Goal: Task Accomplishment & Management: Complete application form

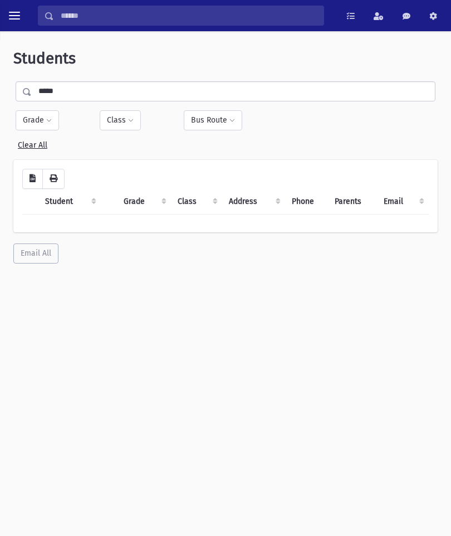
click at [23, 11] on button "toggle menu" at bounding box center [14, 16] width 20 height 20
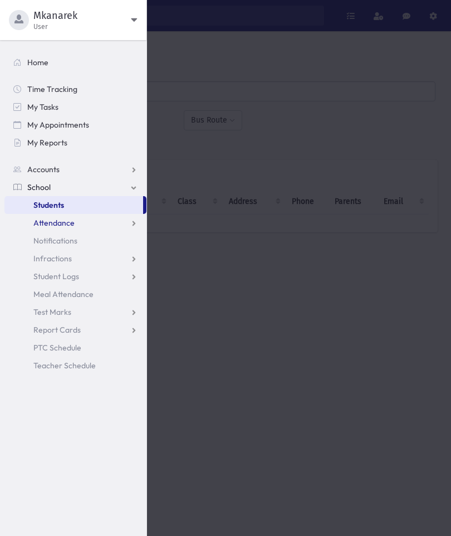
click at [95, 225] on link "Attendance" at bounding box center [75, 223] width 142 height 18
click at [68, 244] on link "Entry" at bounding box center [75, 241] width 142 height 18
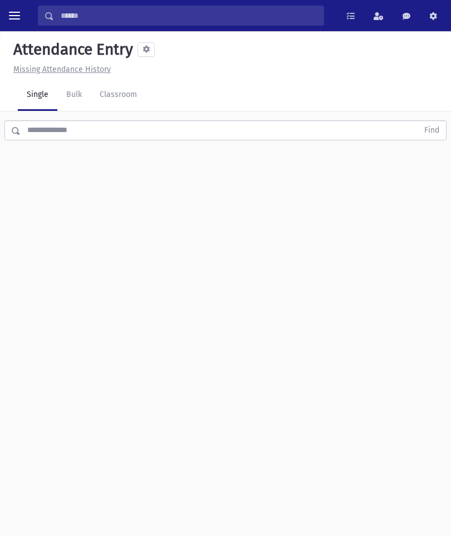
click at [121, 97] on link "Classroom" at bounding box center [118, 95] width 55 height 31
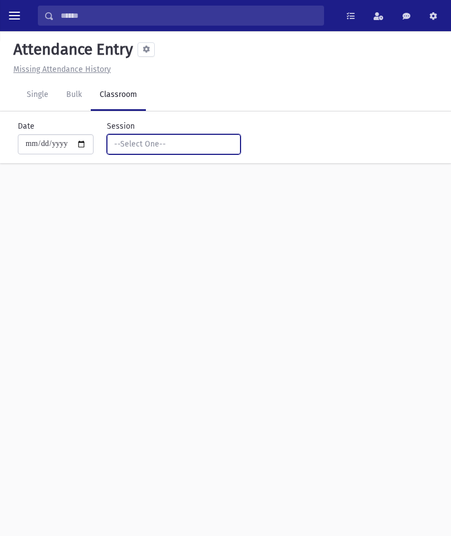
click at [198, 143] on div "--Select One--" at bounding box center [169, 144] width 110 height 12
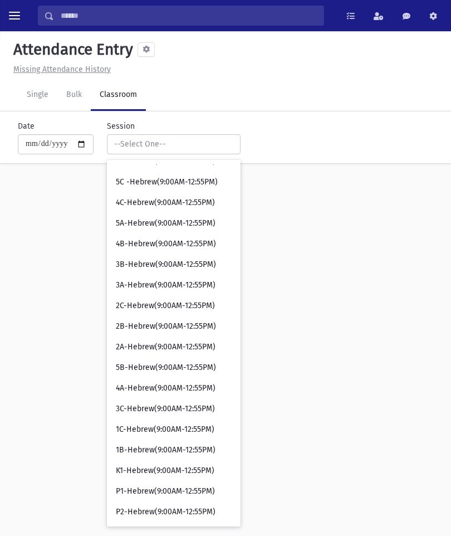
scroll to position [158, 0]
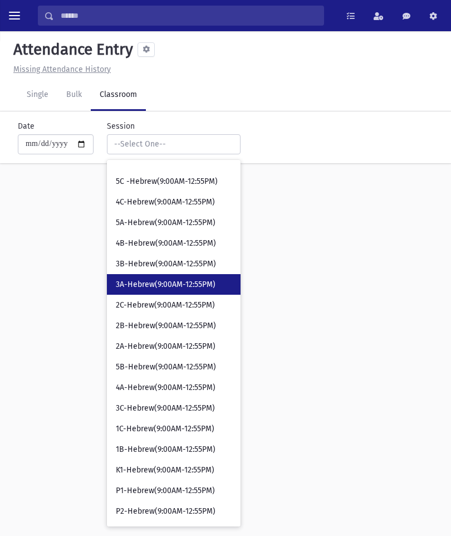
click at [168, 287] on span "3A-Hebrew(9:00AM-12:55PM)" at bounding box center [166, 284] width 100 height 11
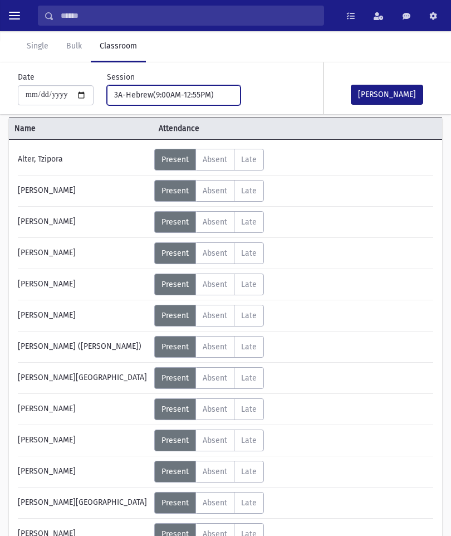
scroll to position [59, 0]
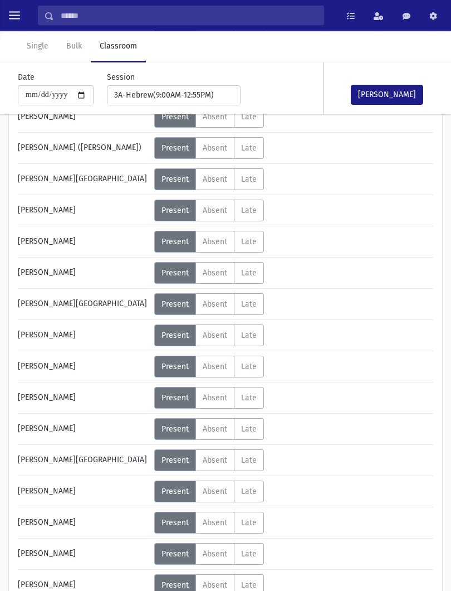
click at [400, 99] on button "Mark Done" at bounding box center [387, 95] width 72 height 20
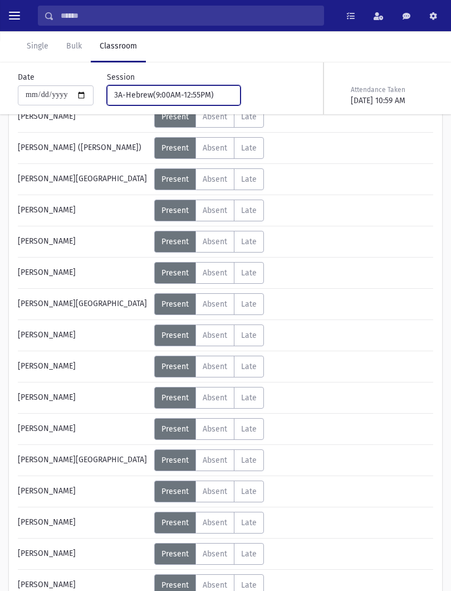
click at [223, 86] on button "3A-Hebrew(9:00AM-12:55PM)" at bounding box center [174, 95] width 134 height 20
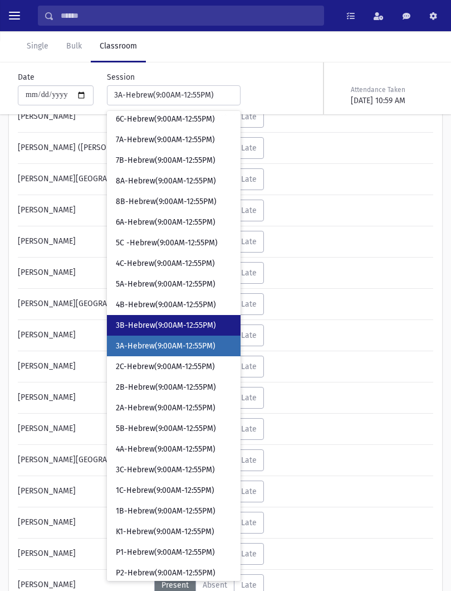
click at [163, 321] on span "3B-Hebrew(9:00AM-12:55PM)" at bounding box center [166, 325] width 100 height 11
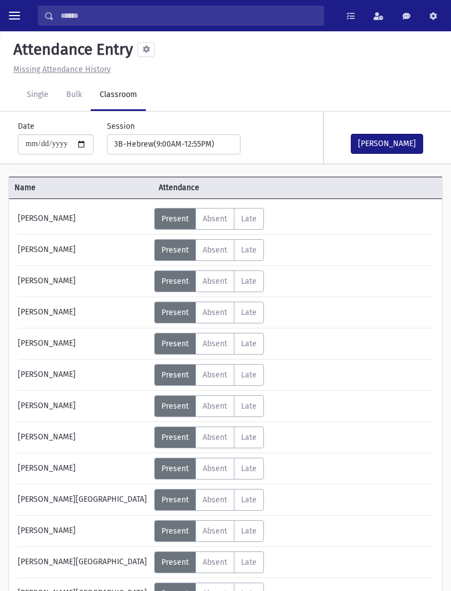
click at [218, 279] on span "Absent" at bounding box center [215, 280] width 25 height 9
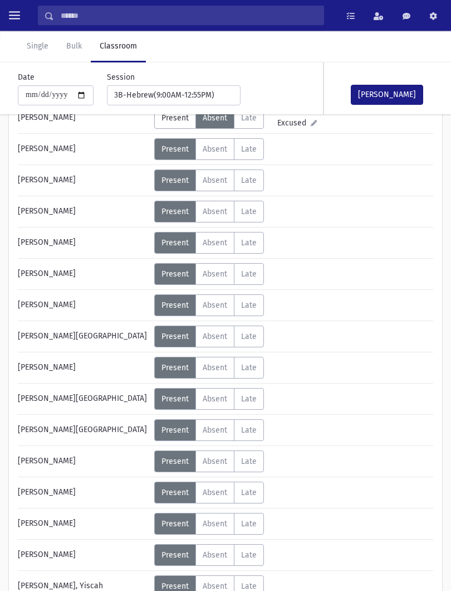
scroll to position [163, 0]
click at [217, 368] on span "Absent" at bounding box center [215, 367] width 25 height 9
click at [385, 100] on button "Mark Done" at bounding box center [387, 95] width 72 height 20
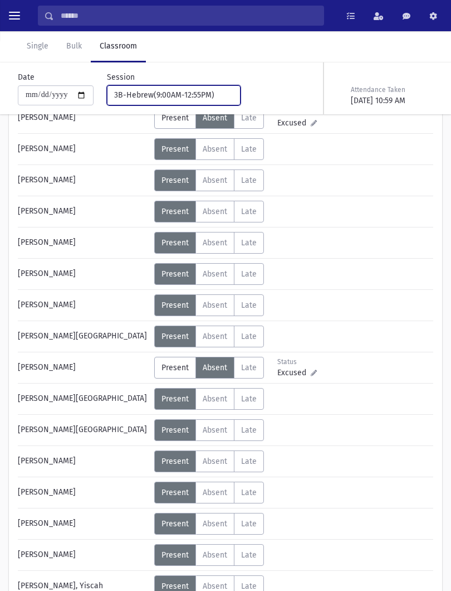
click at [155, 96] on div "3B-Hebrew(9:00AM-12:55PM)" at bounding box center [169, 95] width 110 height 12
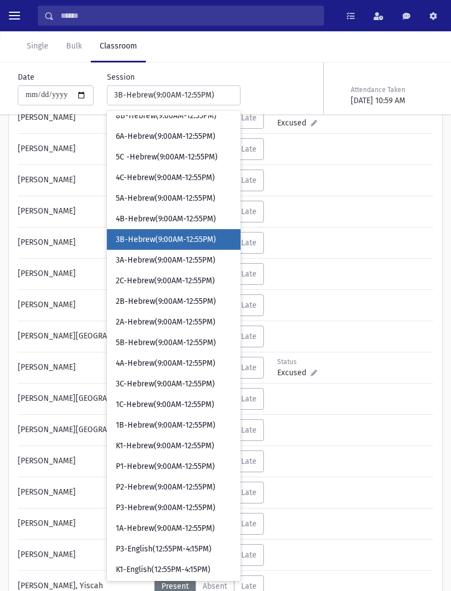
scroll to position [132, 0]
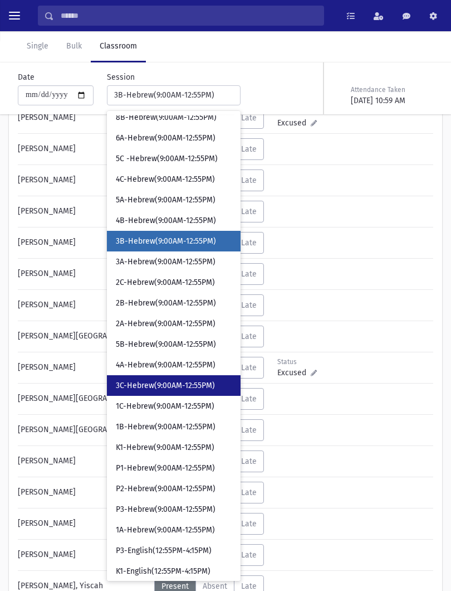
click at [171, 381] on span "3C-Hebrew(9:00AM-12:55PM)" at bounding box center [165, 385] width 99 height 11
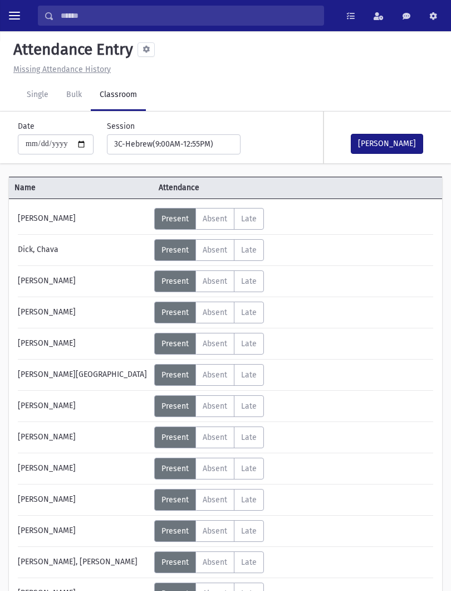
click at [392, 143] on button "Mark Done" at bounding box center [387, 144] width 72 height 20
click at [162, 160] on div "**********" at bounding box center [220, 137] width 442 height 52
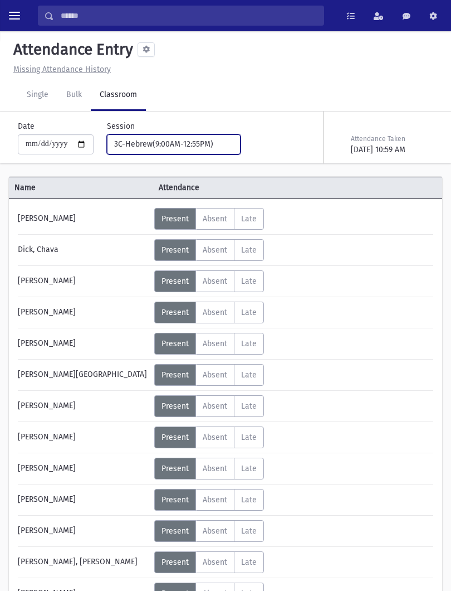
click at [189, 137] on button "3C-Hebrew(9:00AM-12:55PM)" at bounding box center [174, 144] width 134 height 20
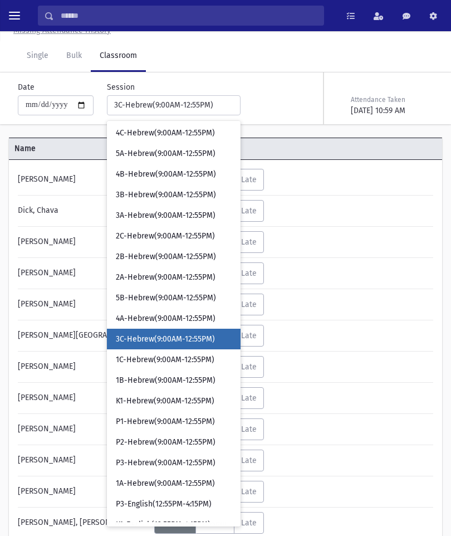
scroll to position [184, 0]
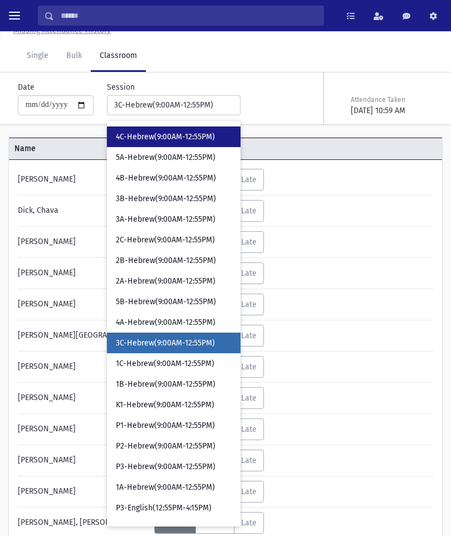
click at [161, 142] on link "4C-Hebrew(9:00AM-12:55PM)" at bounding box center [174, 136] width 134 height 21
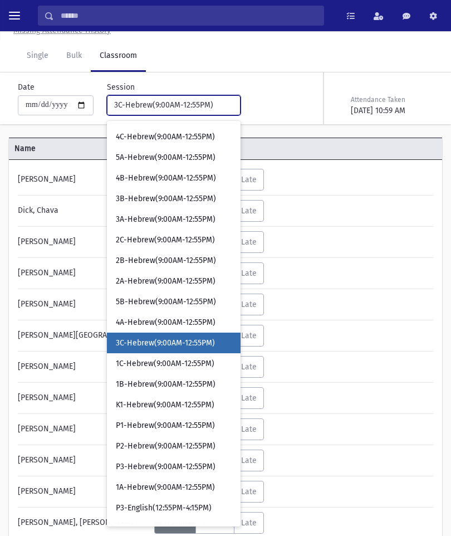
scroll to position [25, 0]
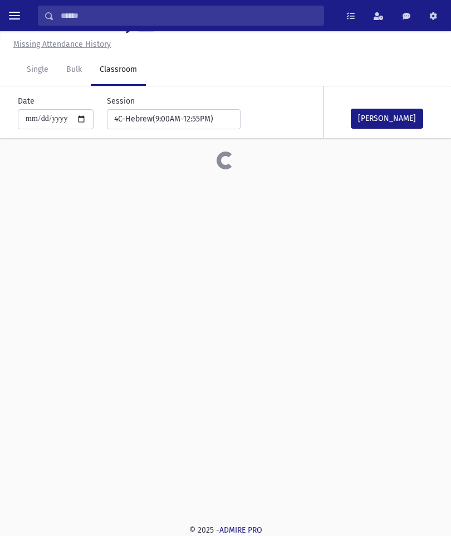
click at [402, 114] on button "Mark Done" at bounding box center [387, 119] width 72 height 20
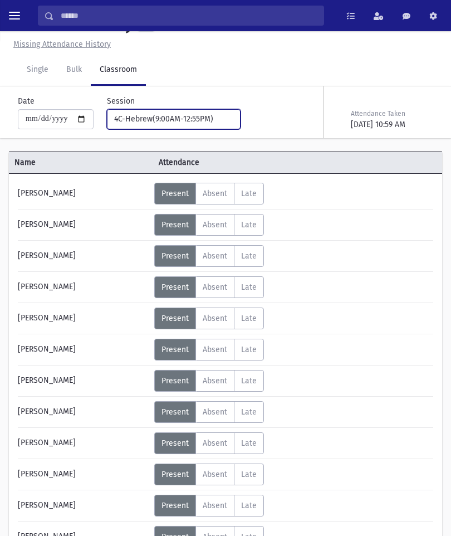
click at [187, 110] on button "4C-Hebrew(9:00AM-12:55PM)" at bounding box center [174, 119] width 134 height 20
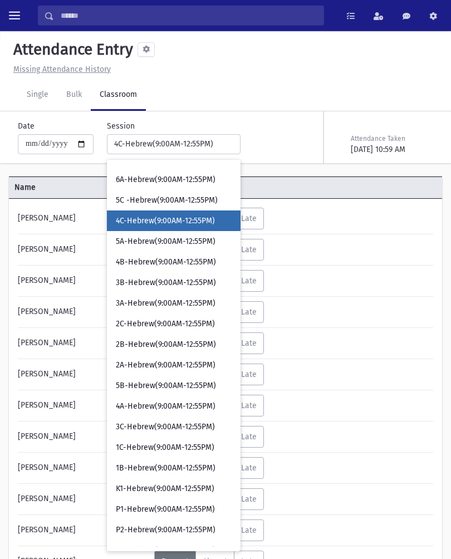
scroll to position [138, 0]
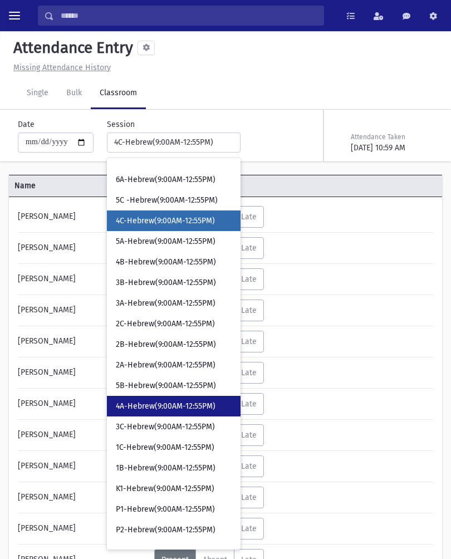
click at [163, 408] on span "4A-Hebrew(9:00AM-12:55PM)" at bounding box center [166, 406] width 100 height 11
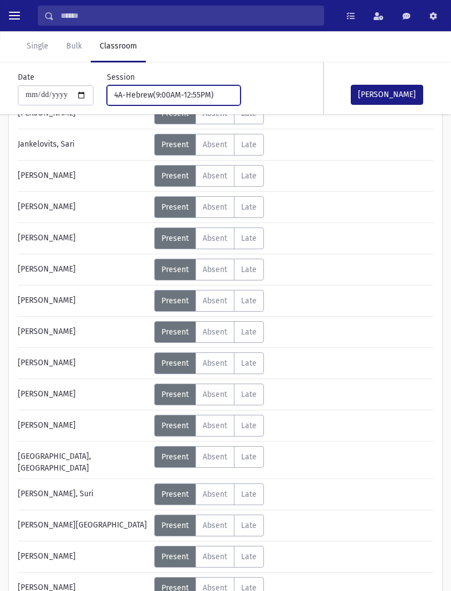
scroll to position [323, 0]
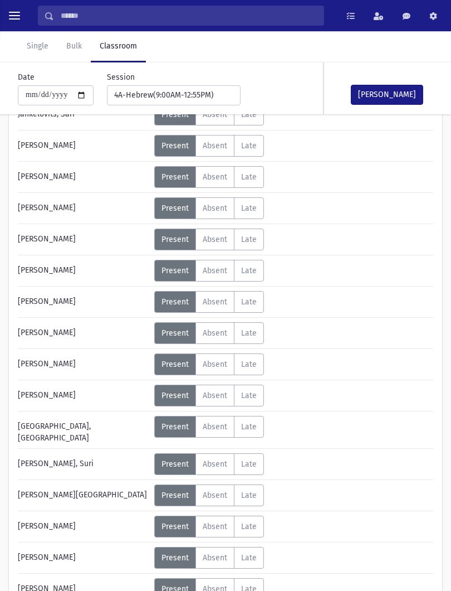
click at [203, 426] on span "Absent" at bounding box center [215, 426] width 25 height 9
click at [388, 94] on button "Mark Done" at bounding box center [387, 95] width 72 height 20
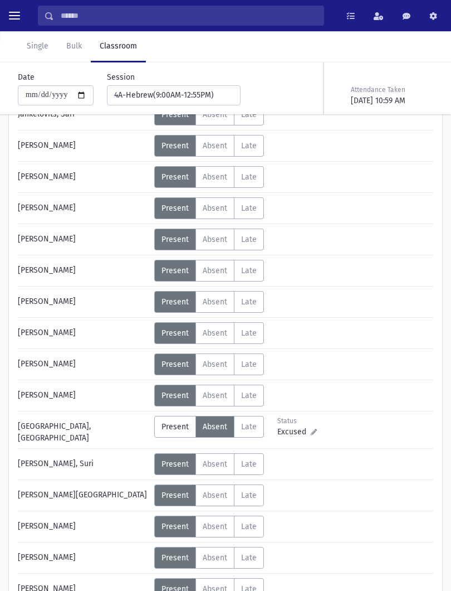
click at [190, 81] on div "**********" at bounding box center [167, 88] width 147 height 34
click at [199, 86] on button "4A-Hebrew(9:00AM-12:55PM)" at bounding box center [174, 95] width 134 height 20
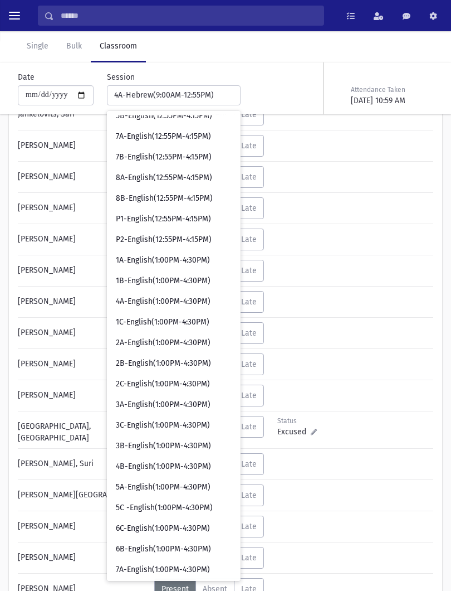
scroll to position [611, 0]
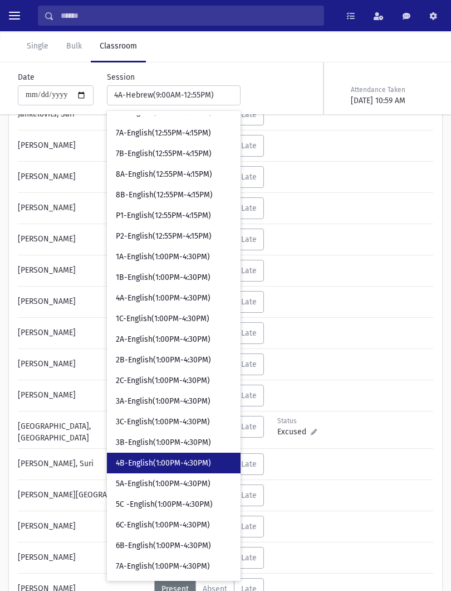
click at [168, 464] on span "4B-English(1:00PM-4:30PM)" at bounding box center [163, 463] width 95 height 11
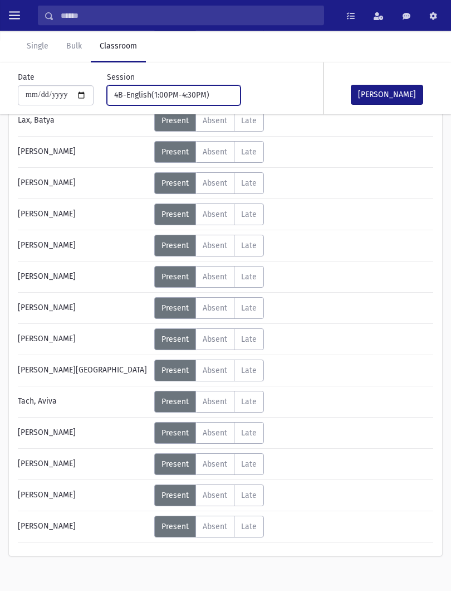
scroll to position [519, 0]
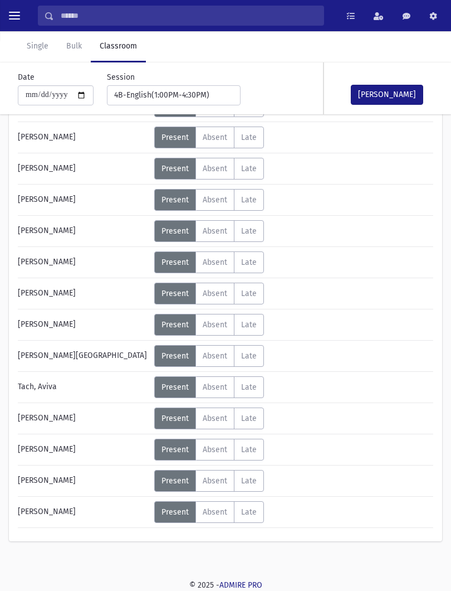
click at [222, 381] on label "Absent A" at bounding box center [215, 387] width 39 height 22
click at [388, 95] on button "Mark Done" at bounding box center [387, 95] width 72 height 20
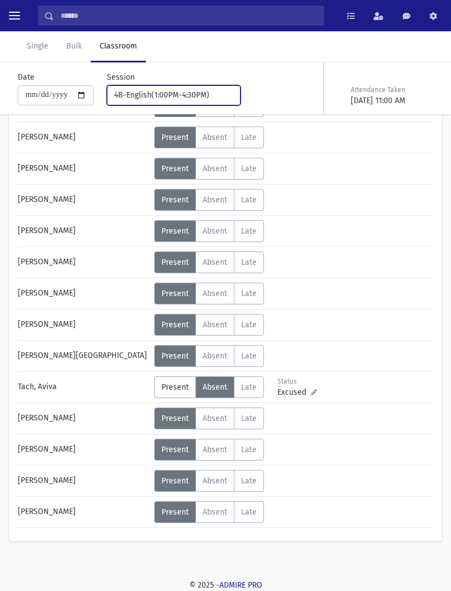
click at [202, 93] on div "4B-English(1:00PM-4:30PM)" at bounding box center [169, 95] width 110 height 12
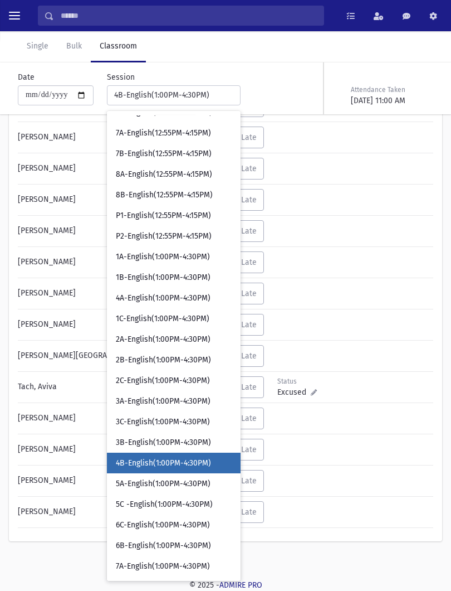
scroll to position [728, 0]
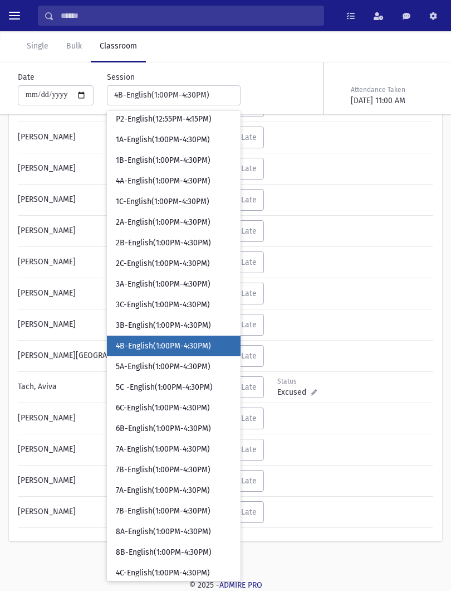
click at [395, 379] on div "Status Excused Admin: Present P Absent A L" at bounding box center [292, 387] width 277 height 22
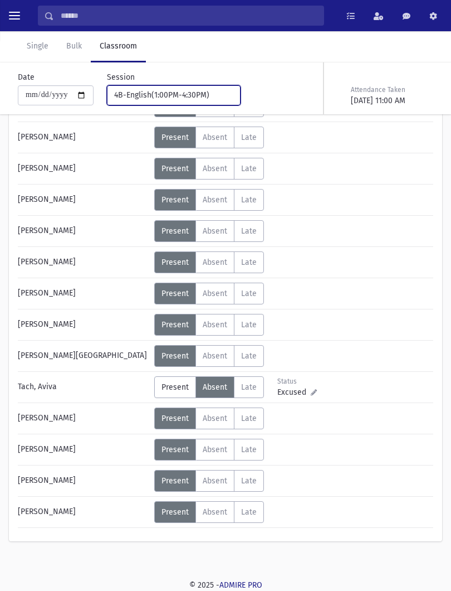
click at [196, 93] on div "4B-English(1:00PM-4:30PM)" at bounding box center [169, 95] width 110 height 12
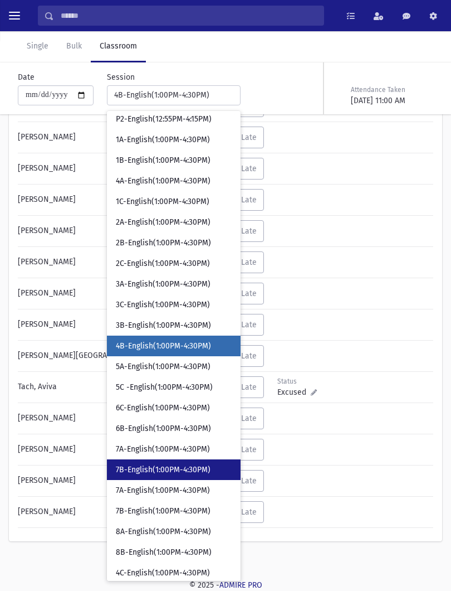
click at [167, 471] on span "7B-English(1:00PM-4:30PM)" at bounding box center [163, 469] width 95 height 11
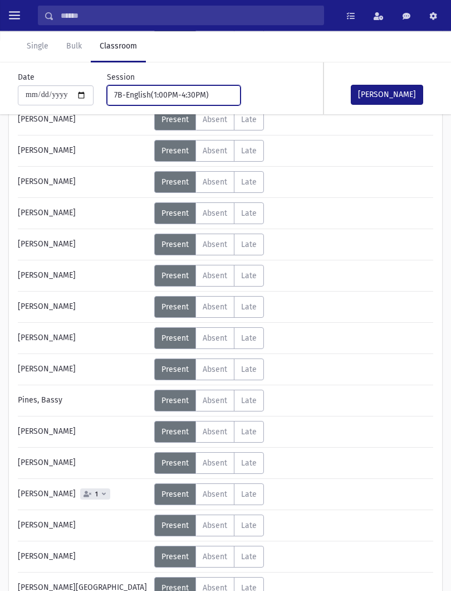
scroll to position [409, 0]
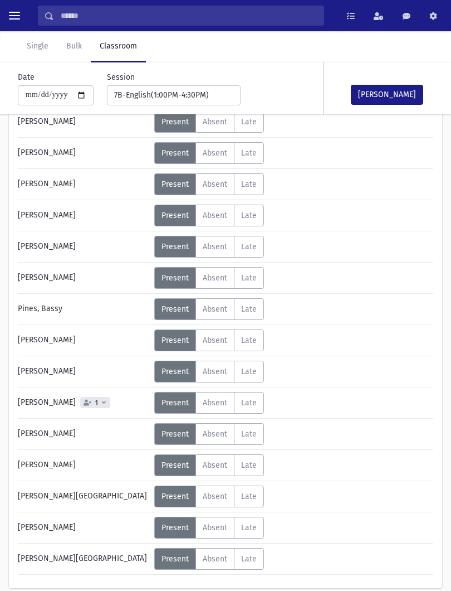
click at [217, 254] on label "Absent A" at bounding box center [215, 247] width 39 height 22
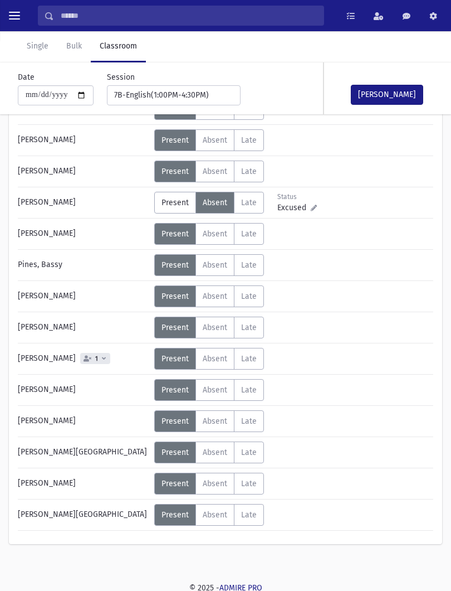
scroll to position [456, 0]
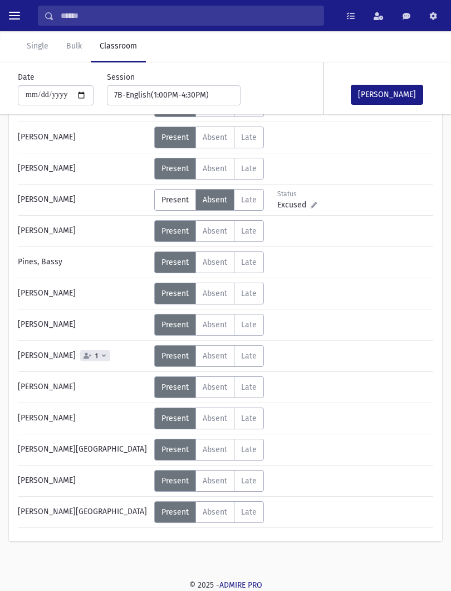
click at [223, 392] on label "Absent A" at bounding box center [215, 387] width 39 height 22
click at [405, 79] on div "Mark Done" at bounding box center [379, 88] width 111 height 52
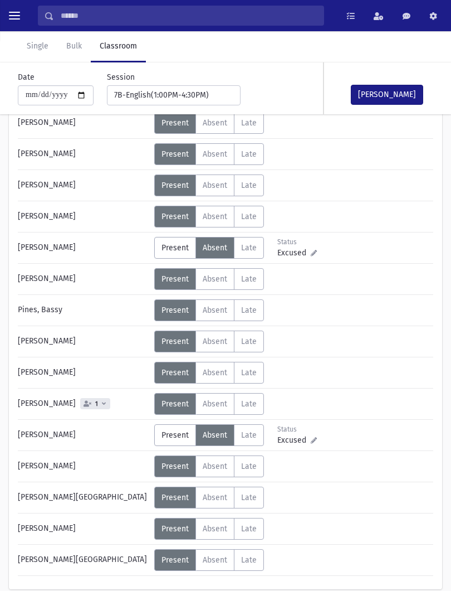
scroll to position [389, 0]
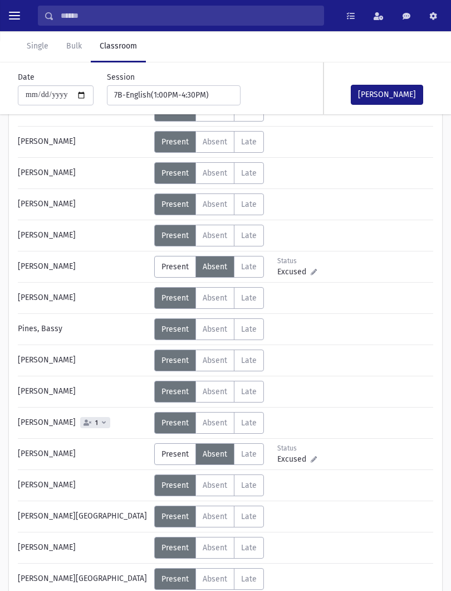
click at [398, 81] on div "Mark Done" at bounding box center [379, 88] width 111 height 52
click at [374, 97] on button "Mark Done" at bounding box center [387, 95] width 72 height 20
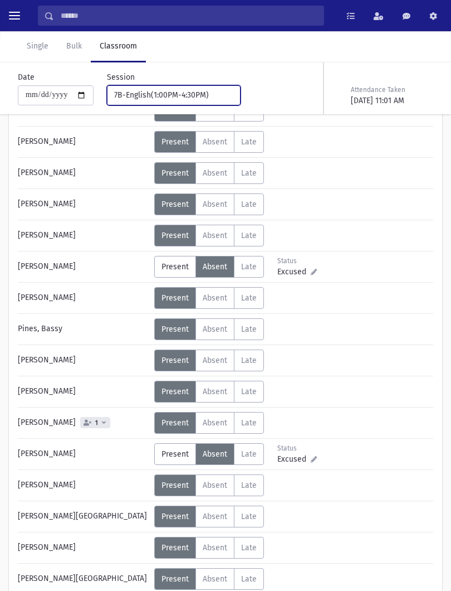
click at [174, 100] on div "7B-English(1:00PM-4:30PM)" at bounding box center [169, 95] width 110 height 12
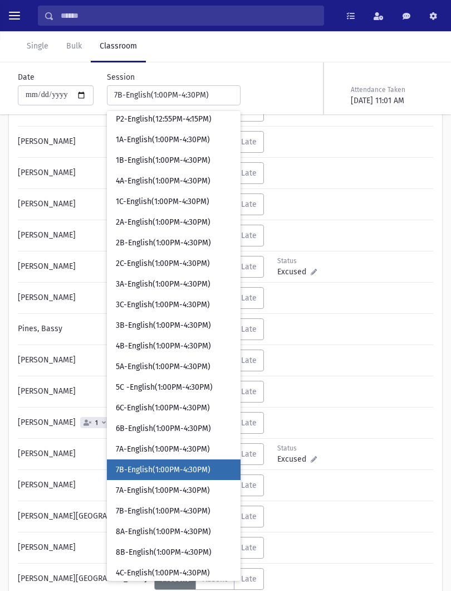
scroll to position [797, 0]
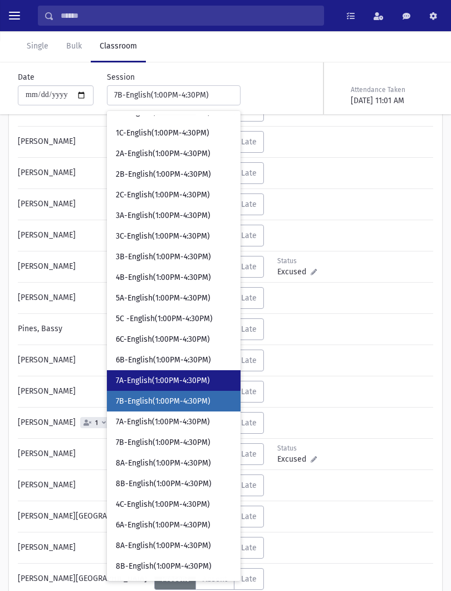
click at [176, 387] on link "7A-English(1:00PM-4:30PM)" at bounding box center [174, 380] width 134 height 21
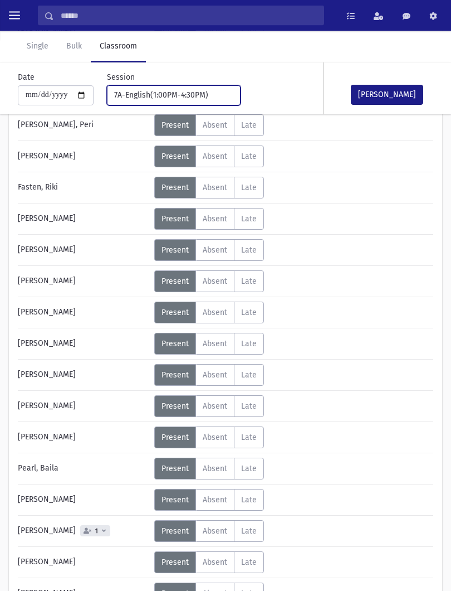
scroll to position [281, 0]
click at [217, 532] on span "Absent" at bounding box center [215, 530] width 25 height 9
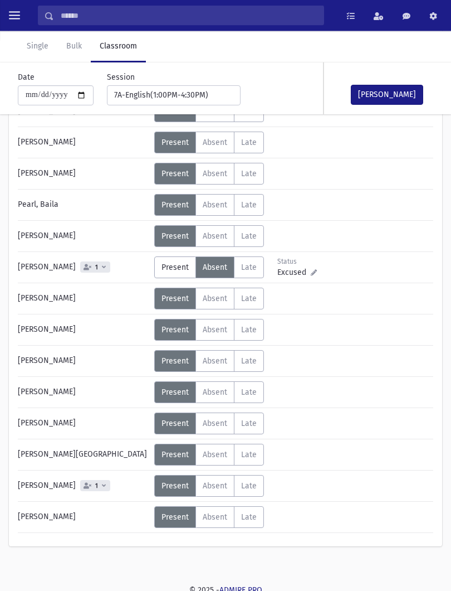
scroll to position [550, 0]
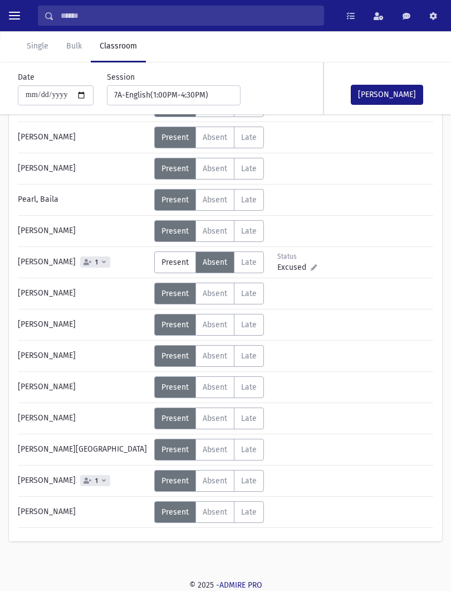
click at [222, 298] on label "Absent A" at bounding box center [215, 294] width 39 height 22
click at [422, 82] on div "Mark Done" at bounding box center [379, 88] width 111 height 52
click at [394, 93] on button "Mark Done" at bounding box center [387, 95] width 72 height 20
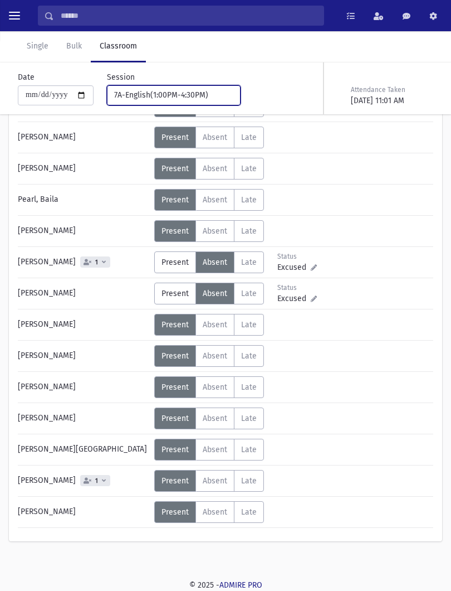
click at [176, 100] on div "7A-English(1:00PM-4:30PM)" at bounding box center [169, 95] width 110 height 12
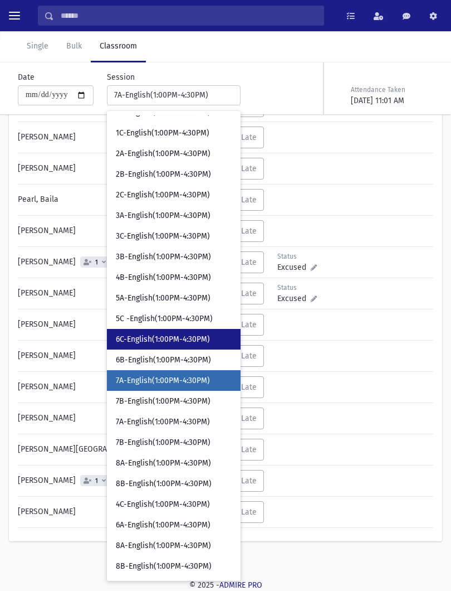
click at [171, 341] on span "6C-English(1:00PM-4:30PM)" at bounding box center [163, 339] width 94 height 11
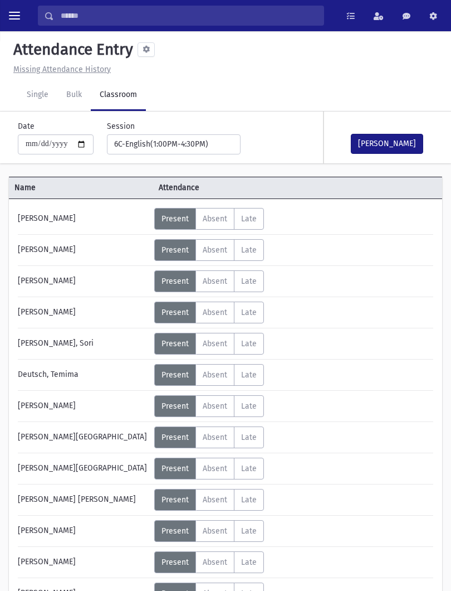
click at [421, 139] on button "Mark Done" at bounding box center [387, 144] width 72 height 20
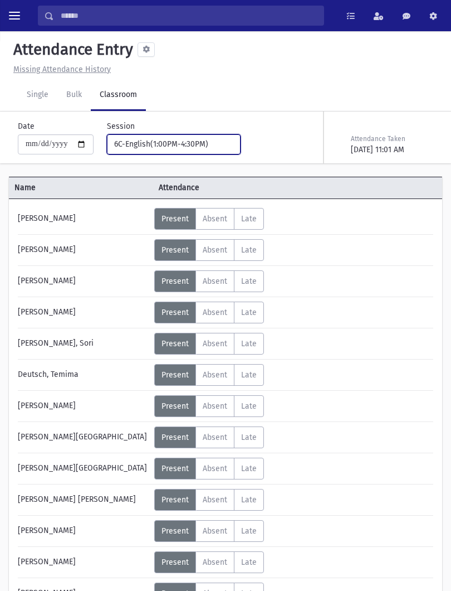
click at [182, 137] on button "6C-English(1:00PM-4:30PM)" at bounding box center [174, 144] width 134 height 20
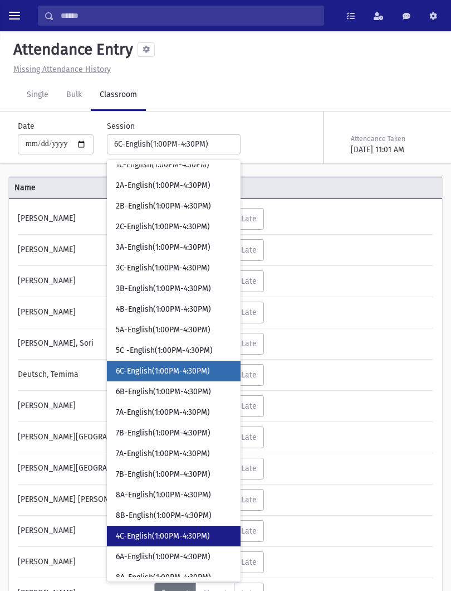
click at [157, 536] on link "4C-English(1:00PM-4:30PM)" at bounding box center [174, 535] width 134 height 21
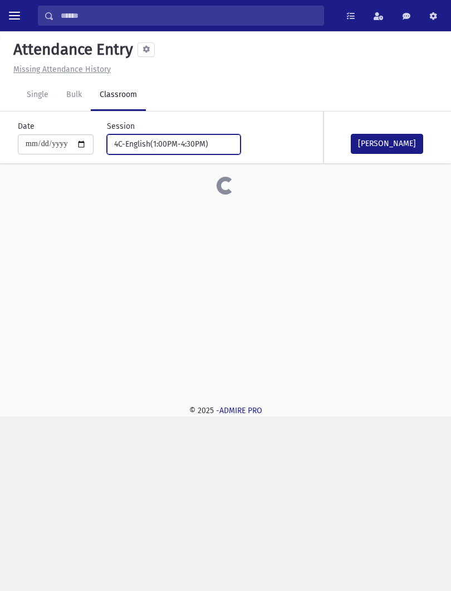
click at [163, 134] on button "4C-English(1:00PM-4:30PM)" at bounding box center [174, 144] width 134 height 20
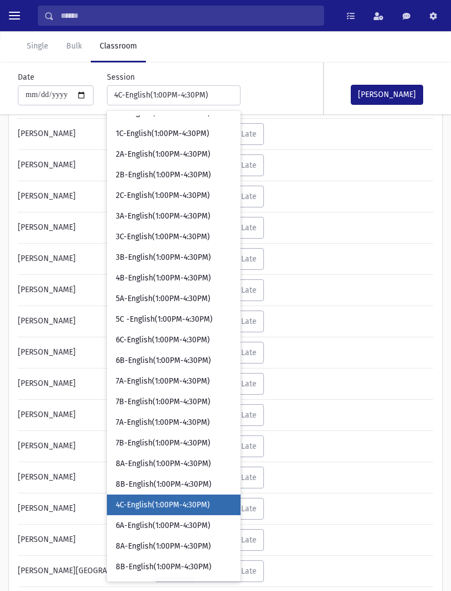
scroll to position [130, 0]
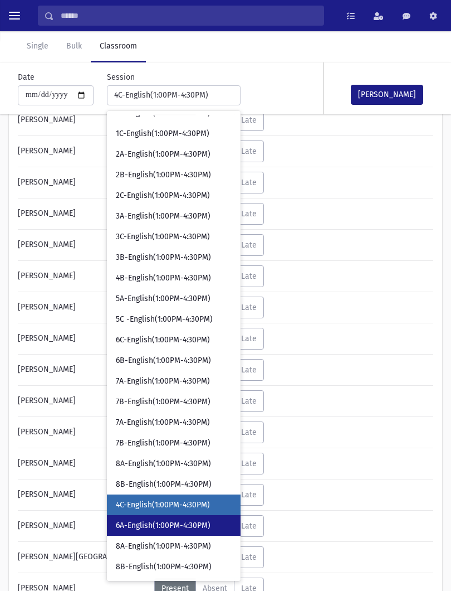
click at [156, 522] on span "6A-English(1:00PM-4:30PM)" at bounding box center [163, 525] width 95 height 11
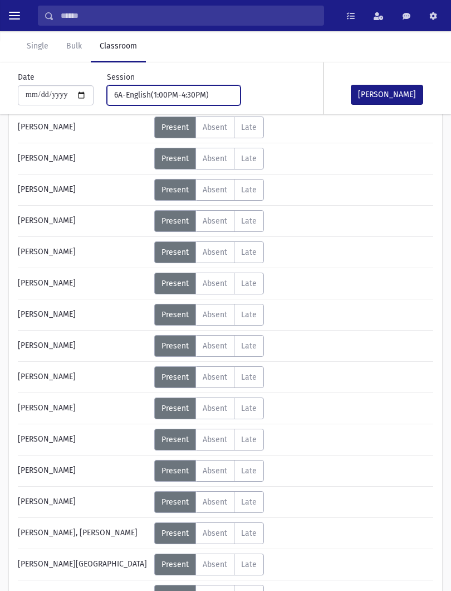
scroll to position [124, 0]
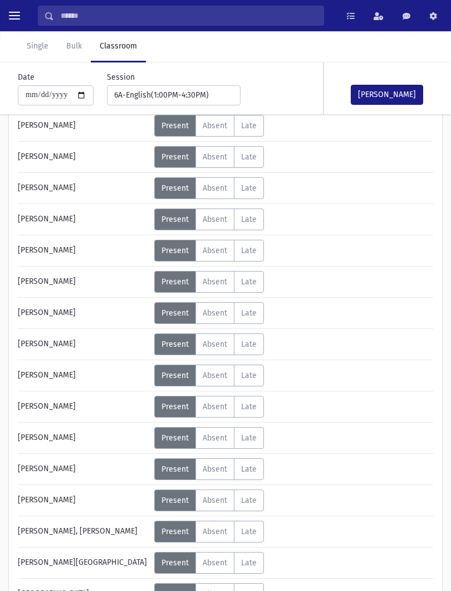
click at [223, 369] on label "Absent A" at bounding box center [215, 375] width 39 height 22
click at [407, 95] on button "Mark Done" at bounding box center [387, 95] width 72 height 20
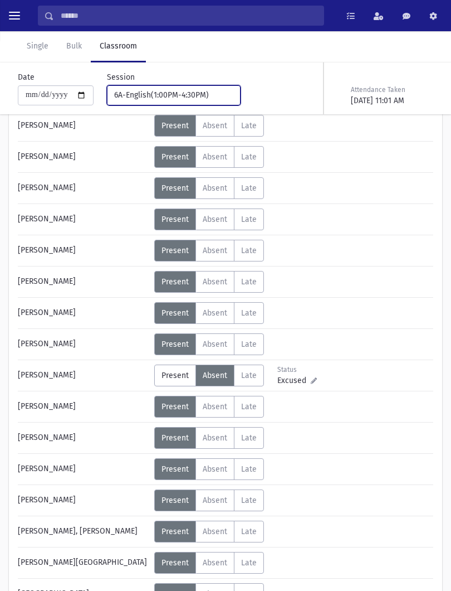
click at [193, 87] on button "6A-English(1:00PM-4:30PM)" at bounding box center [174, 95] width 134 height 20
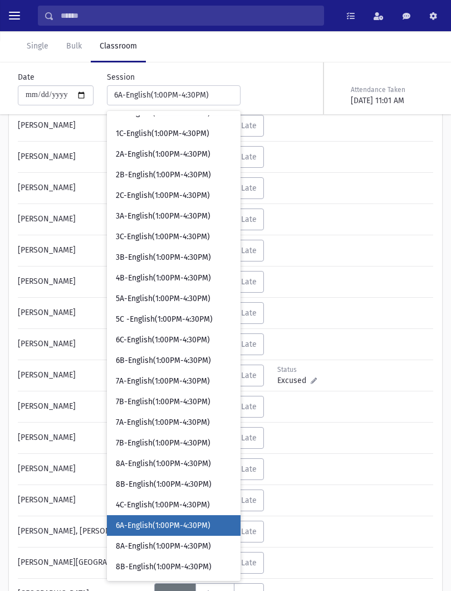
scroll to position [797, 0]
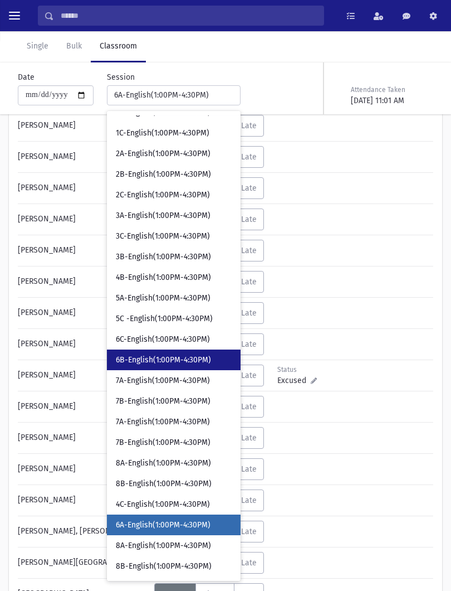
click at [174, 352] on link "6B-English(1:00PM-4:30PM)" at bounding box center [174, 359] width 134 height 21
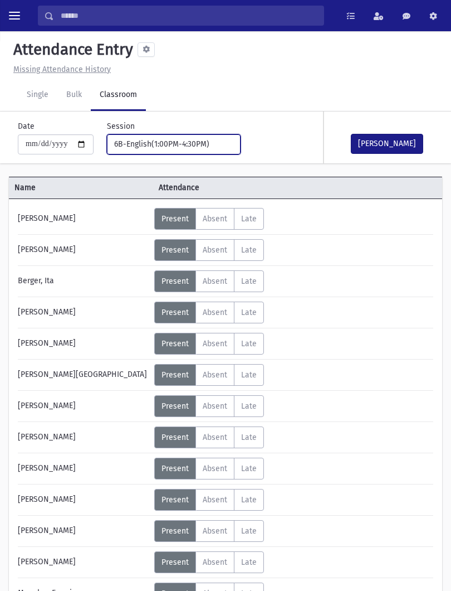
click at [187, 152] on button "6B-English(1:00PM-4:30PM)" at bounding box center [174, 144] width 134 height 20
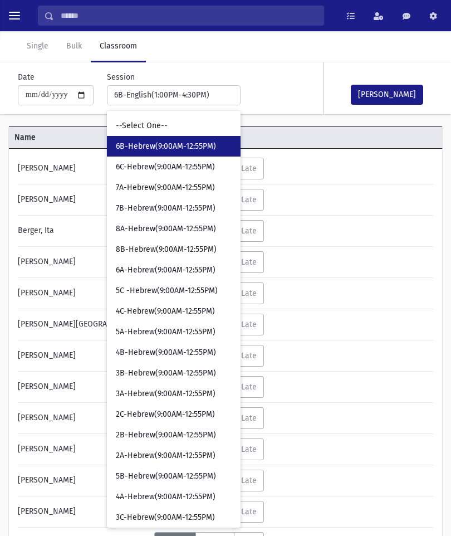
click at [166, 149] on span "6B-Hebrew(9:00AM-12:55PM)" at bounding box center [166, 146] width 100 height 11
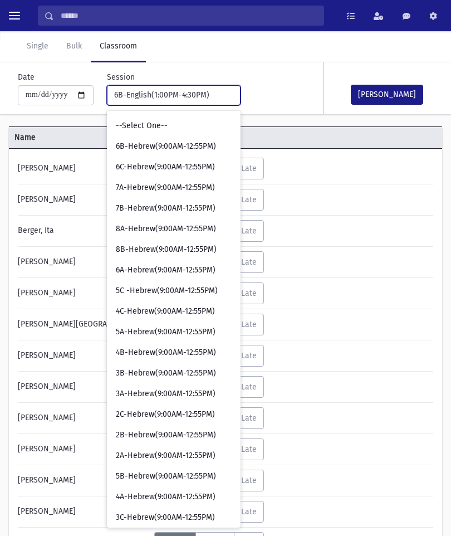
select select "****"
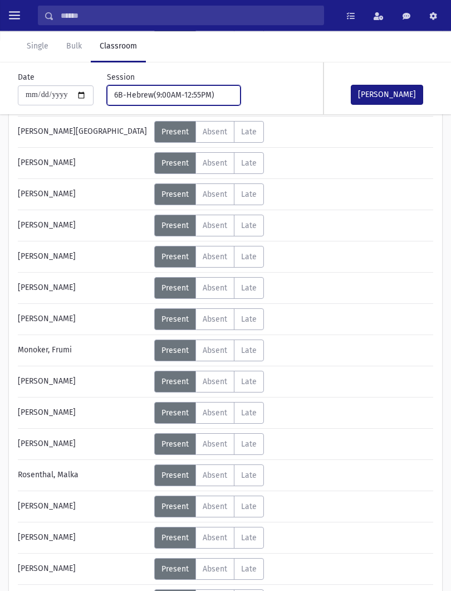
scroll to position [243, 0]
click at [217, 475] on span "Absent" at bounding box center [215, 474] width 25 height 9
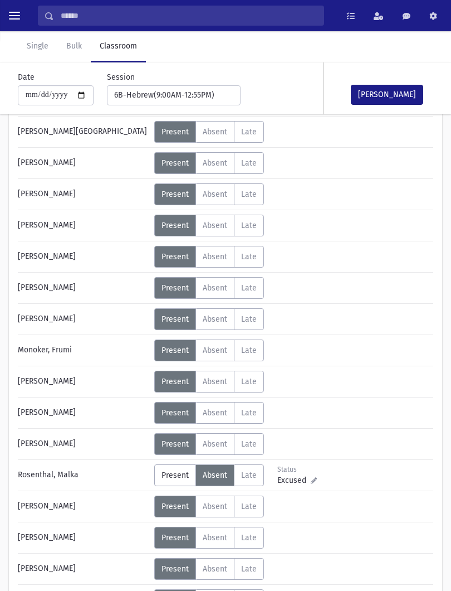
click at [299, 483] on span "Excused" at bounding box center [294, 480] width 33 height 12
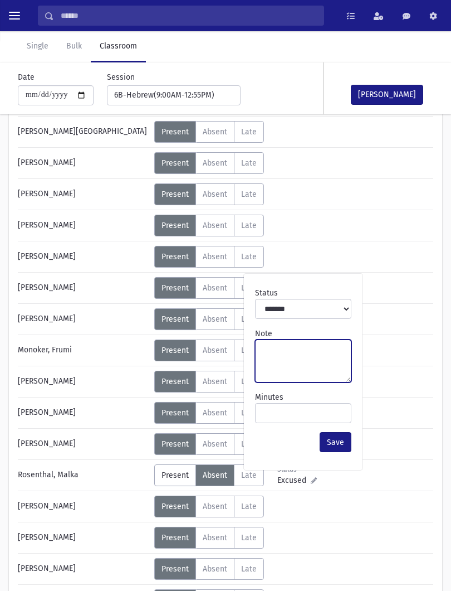
click at [306, 357] on textarea "Note" at bounding box center [303, 360] width 96 height 43
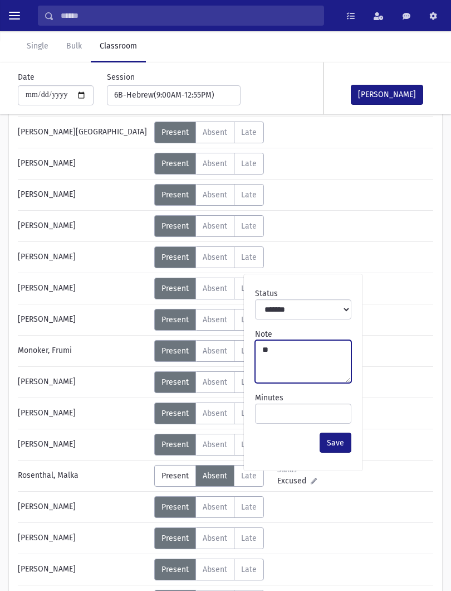
type textarea "**"
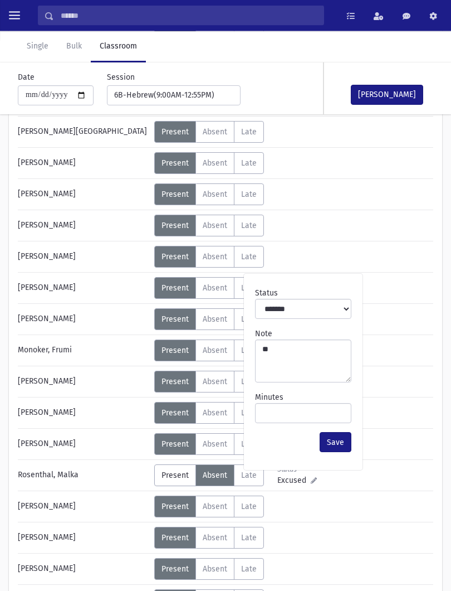
click at [329, 440] on button "Save" at bounding box center [336, 442] width 32 height 20
click at [415, 86] on button "Mark Done" at bounding box center [387, 95] width 72 height 20
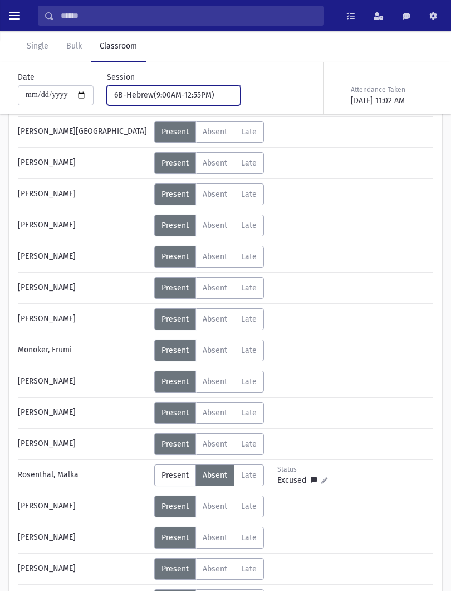
click at [183, 96] on div "6B-Hebrew(9:00AM-12:55PM)" at bounding box center [169, 95] width 110 height 12
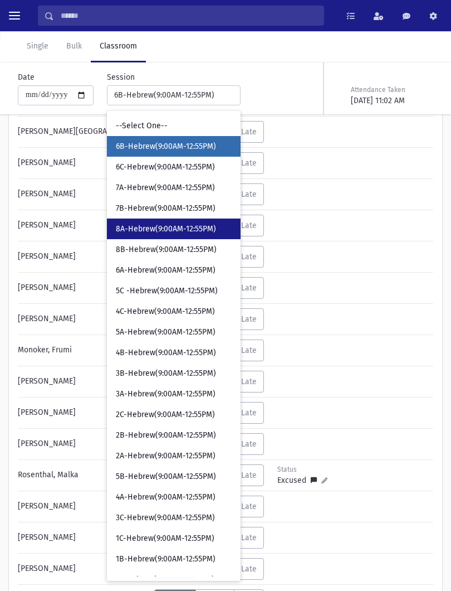
click at [174, 221] on link "8A-Hebrew(9:00AM-12:55PM)" at bounding box center [174, 228] width 134 height 21
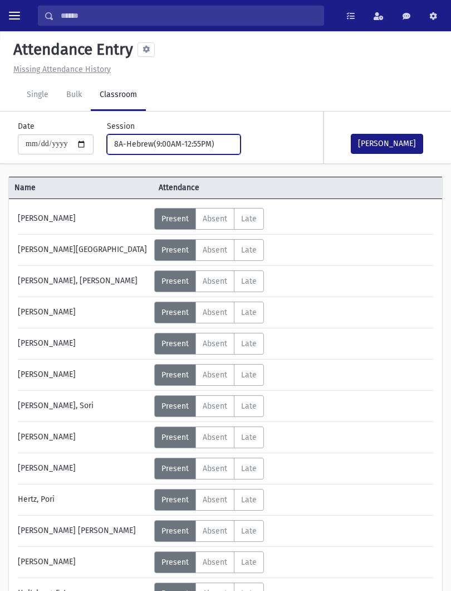
click at [181, 143] on div "8A-Hebrew(9:00AM-12:55PM)" at bounding box center [169, 144] width 110 height 12
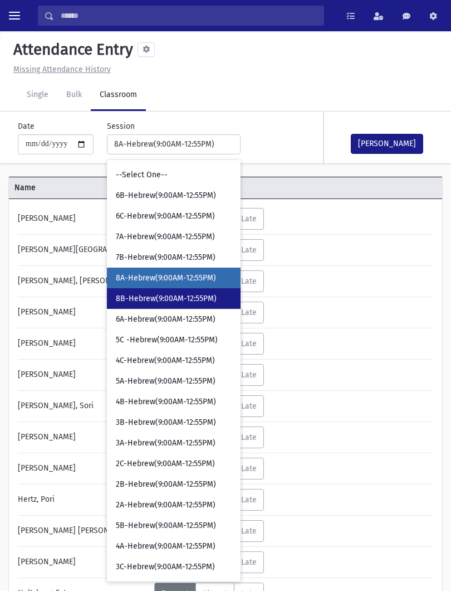
click at [178, 300] on span "8B-Hebrew(9:00AM-12:55PM)" at bounding box center [166, 298] width 101 height 11
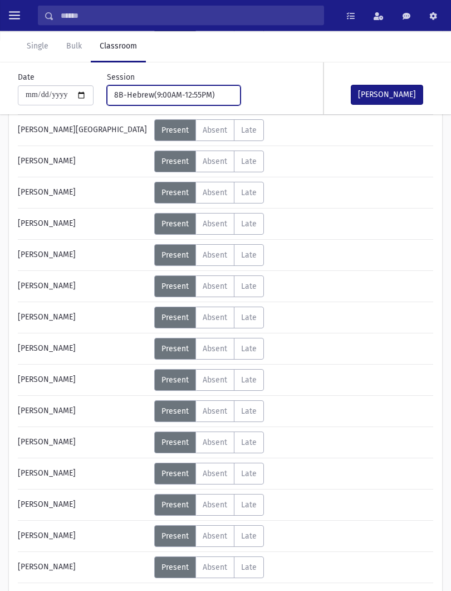
scroll to position [488, 0]
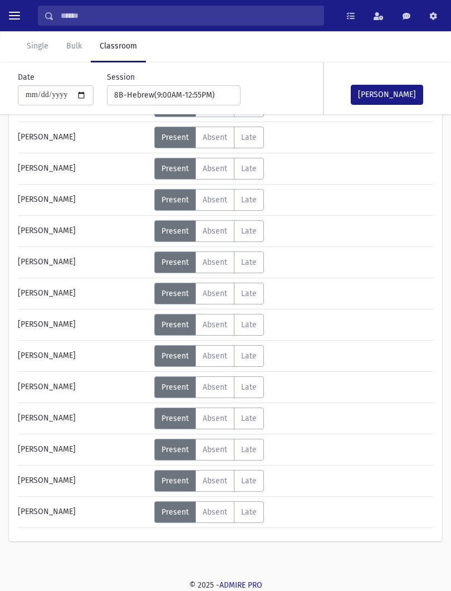
click at [221, 451] on span "Absent" at bounding box center [215, 449] width 25 height 9
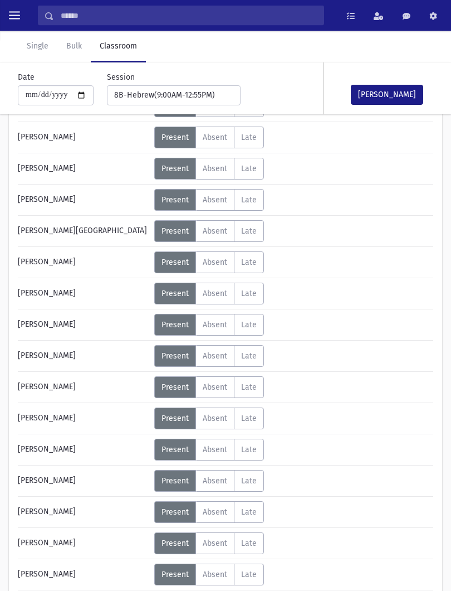
scroll to position [331, 0]
click at [213, 172] on span "Absent" at bounding box center [215, 168] width 25 height 9
click at [224, 420] on span "Absent" at bounding box center [215, 417] width 25 height 9
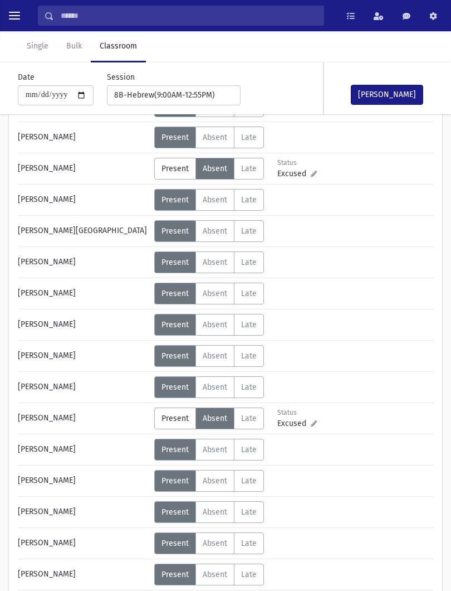
click at [407, 101] on button "Mark Done" at bounding box center [387, 95] width 72 height 20
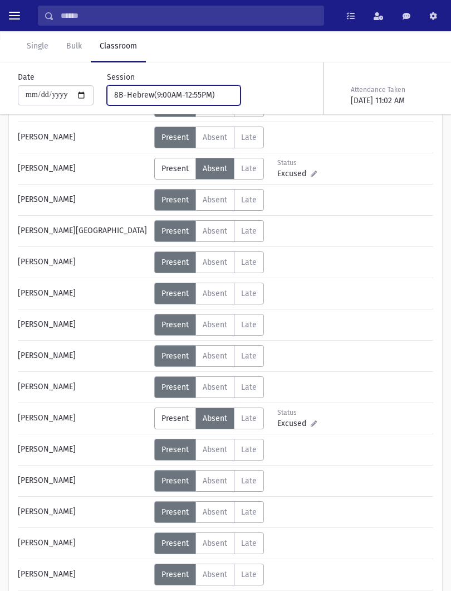
click at [193, 91] on div "8B-Hebrew(9:00AM-12:55PM)" at bounding box center [169, 95] width 110 height 12
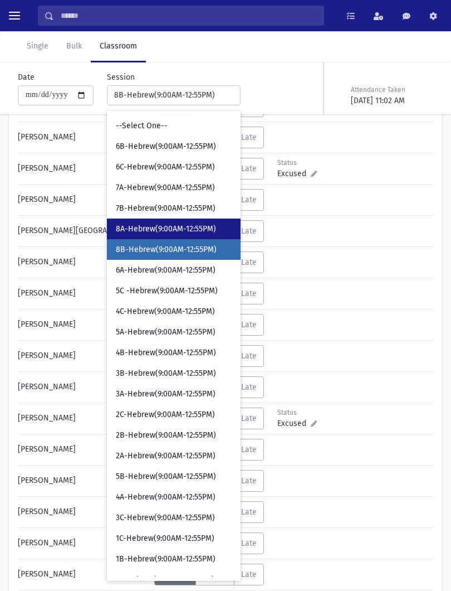
click at [175, 232] on span "8A-Hebrew(9:00AM-12:55PM)" at bounding box center [166, 228] width 100 height 11
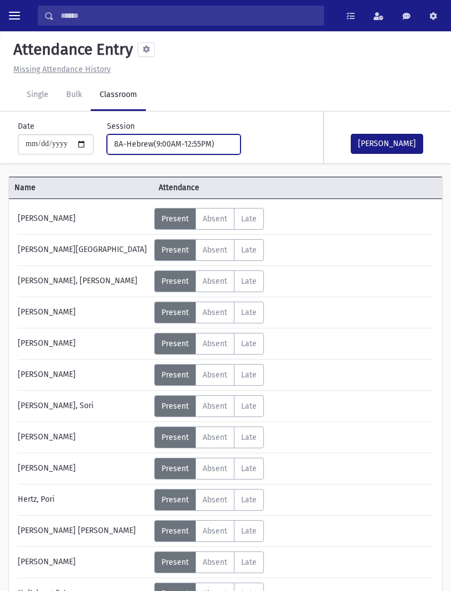
click at [185, 150] on button "8A-Hebrew(9:00AM-12:55PM)" at bounding box center [174, 144] width 134 height 20
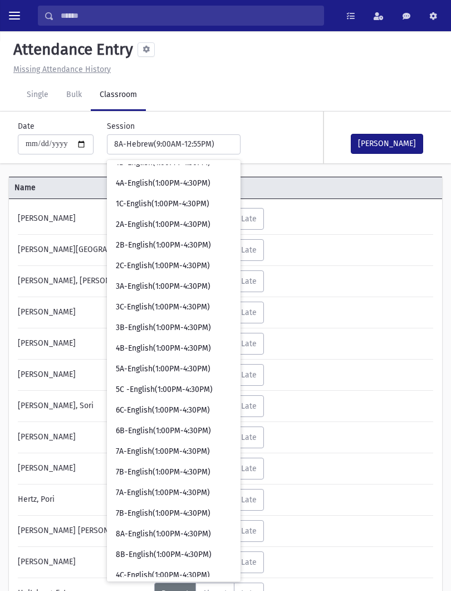
scroll to position [776, 0]
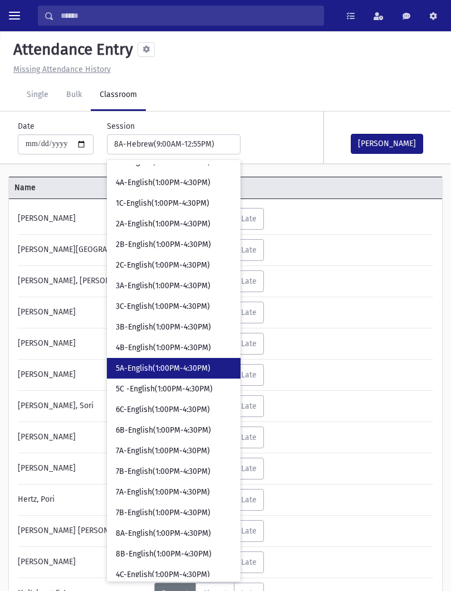
click at [171, 369] on span "5A-English(1:00PM-4:30PM)" at bounding box center [163, 368] width 95 height 11
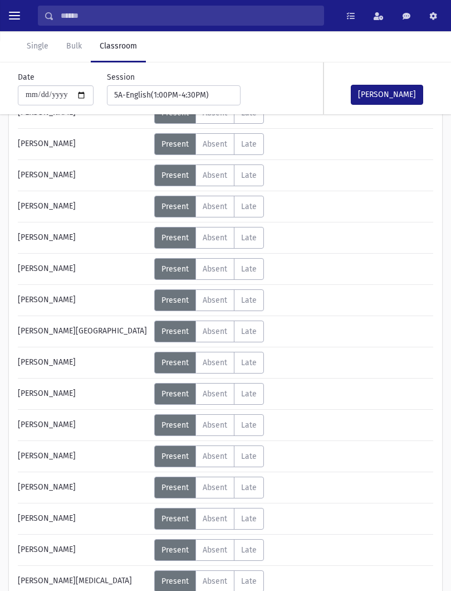
click at [218, 424] on span "Absent" at bounding box center [215, 424] width 25 height 9
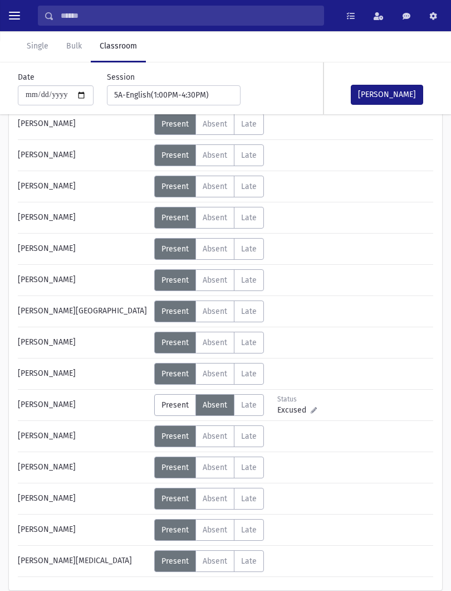
scroll to position [456, 0]
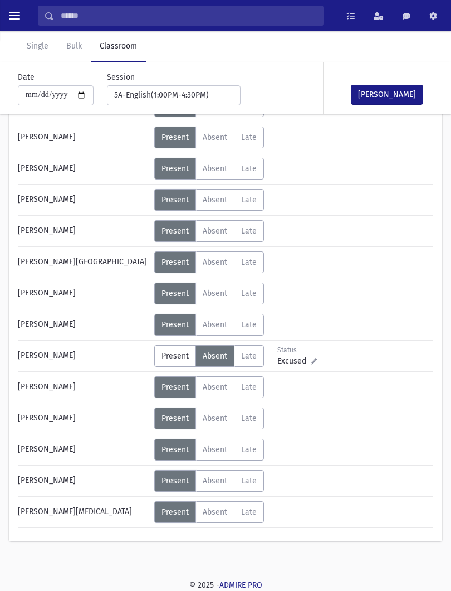
click at [218, 233] on span "Absent" at bounding box center [215, 230] width 25 height 9
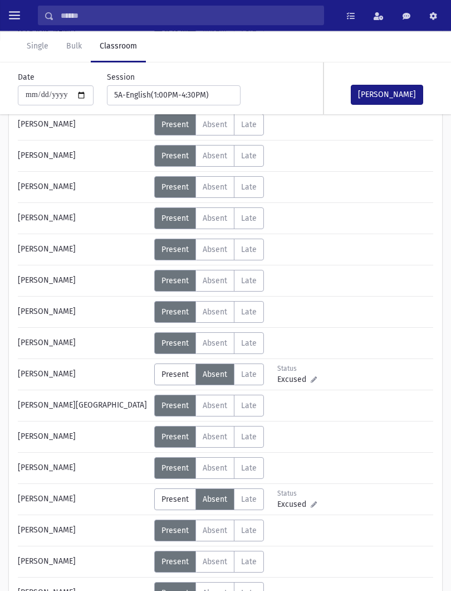
scroll to position [274, 0]
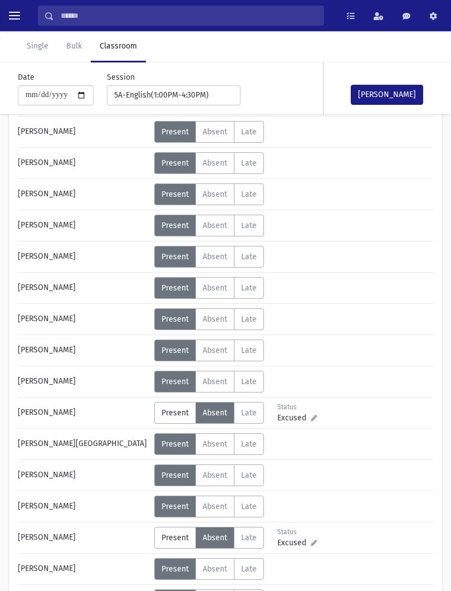
click at [401, 92] on button "Mark Done" at bounding box center [387, 95] width 72 height 20
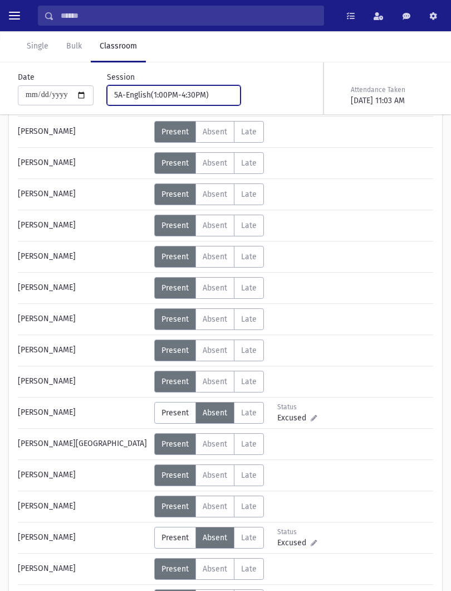
click at [195, 95] on div "5A-English(1:00PM-4:30PM)" at bounding box center [169, 95] width 110 height 12
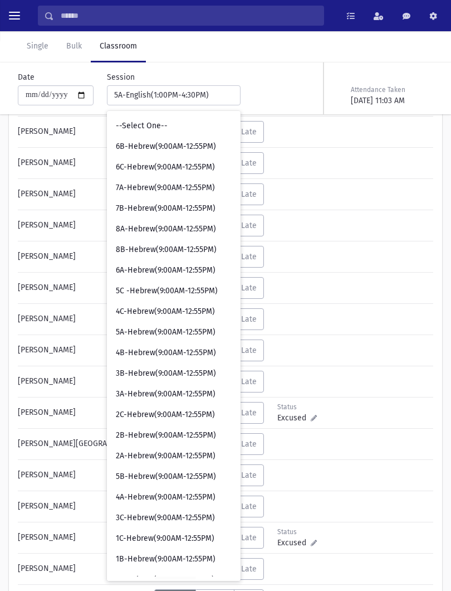
scroll to position [0, 0]
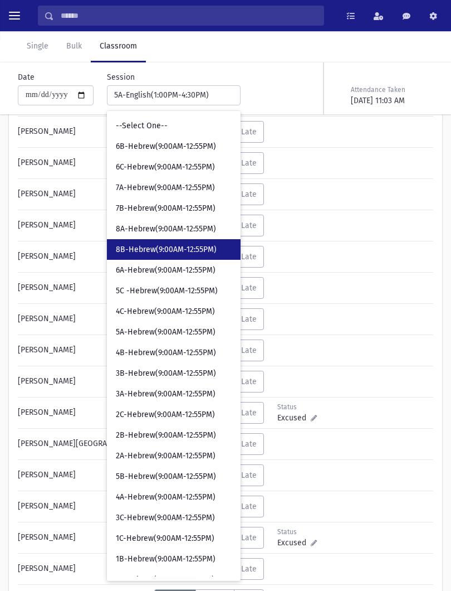
click at [202, 254] on span "8B-Hebrew(9:00AM-12:55PM)" at bounding box center [166, 249] width 101 height 11
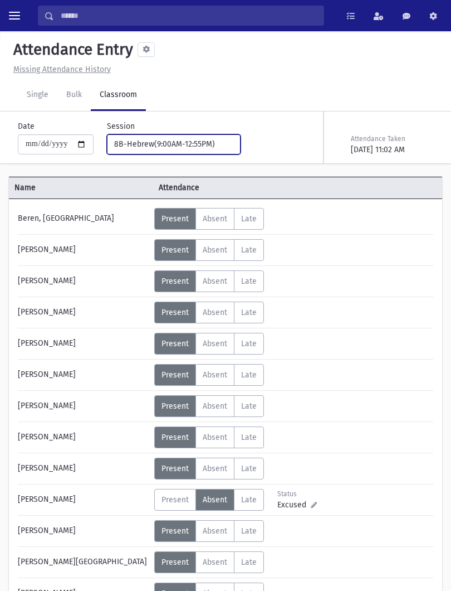
click at [184, 151] on button "8B-Hebrew(9:00AM-12:55PM)" at bounding box center [174, 144] width 134 height 20
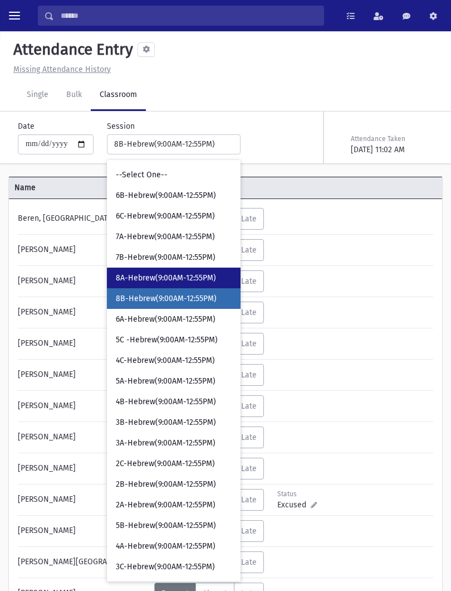
click at [175, 279] on span "8A-Hebrew(9:00AM-12:55PM)" at bounding box center [166, 277] width 100 height 11
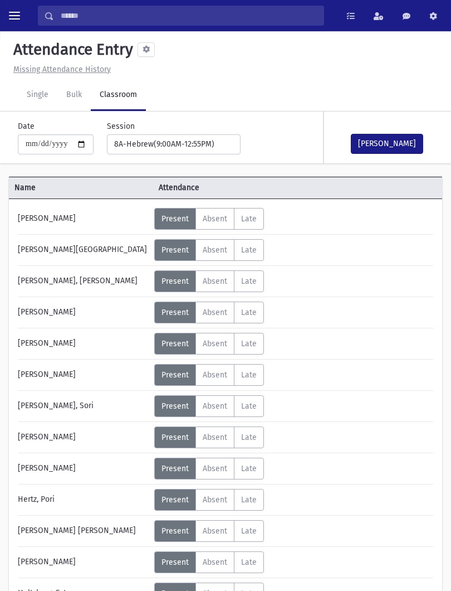
click at [235, 210] on label "Absent A" at bounding box center [215, 219] width 39 height 22
click at [395, 150] on button "Mark Done" at bounding box center [387, 144] width 72 height 20
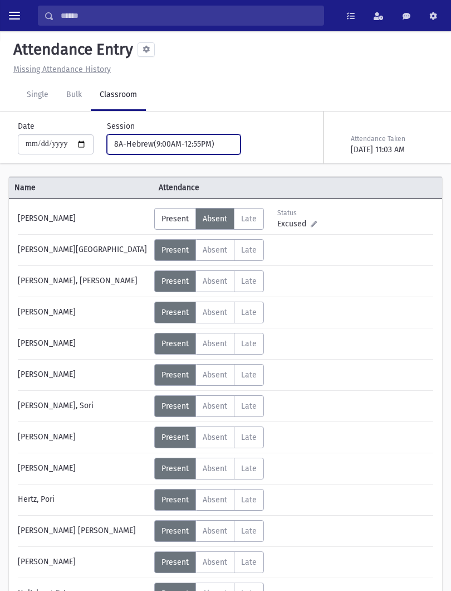
click at [180, 140] on div "8A-Hebrew(9:00AM-12:55PM)" at bounding box center [169, 144] width 110 height 12
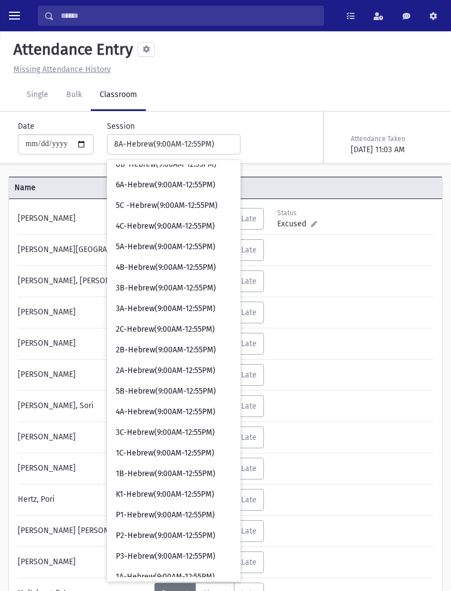
scroll to position [153, 0]
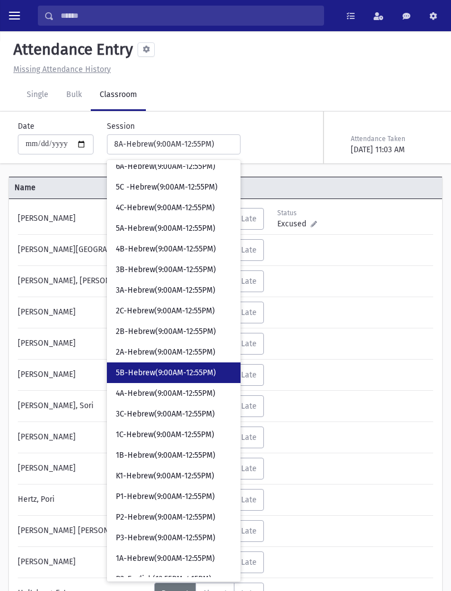
click at [164, 373] on span "5B-Hebrew(9:00AM-12:55PM)" at bounding box center [166, 372] width 100 height 11
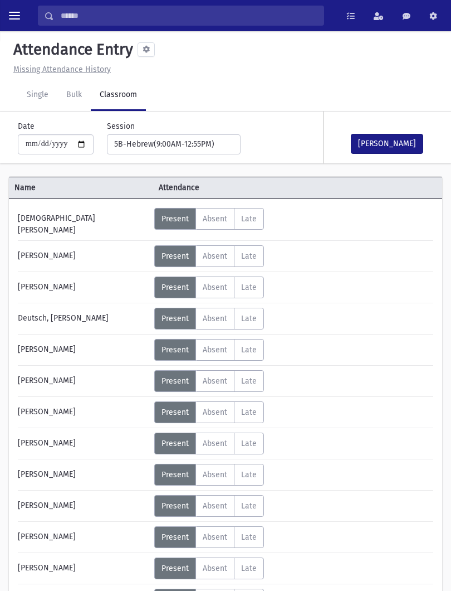
click at [415, 152] on button "Mark Done" at bounding box center [387, 144] width 72 height 20
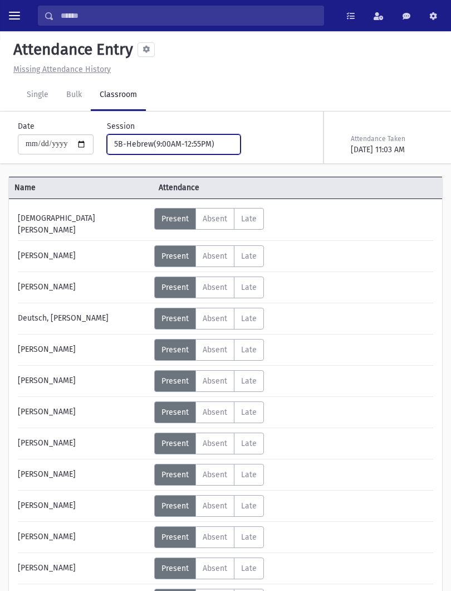
click at [179, 134] on button "5B-Hebrew(9:00AM-12:55PM)" at bounding box center [174, 144] width 134 height 20
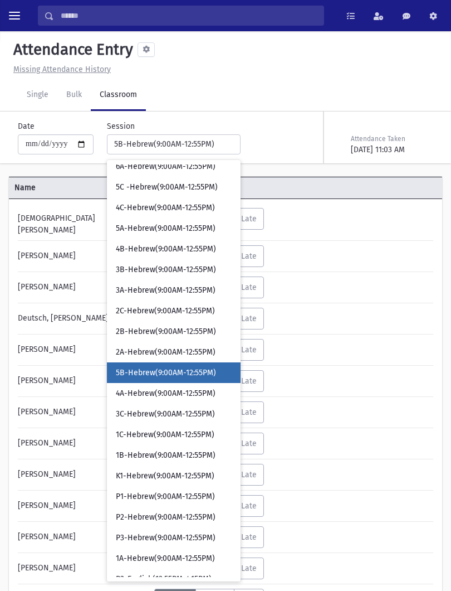
scroll to position [154, 0]
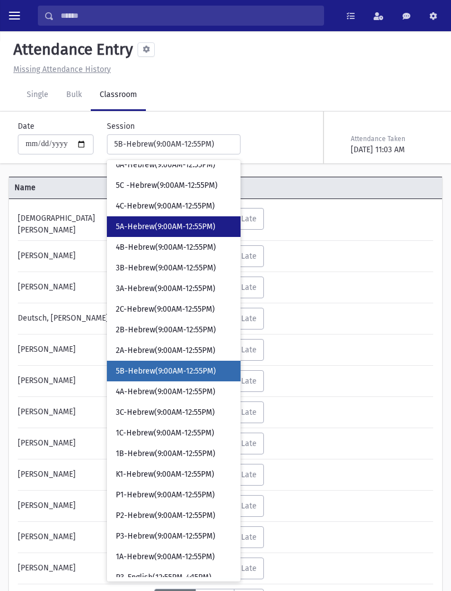
click at [168, 226] on span "5A-Hebrew(9:00AM-12:55PM)" at bounding box center [166, 226] width 100 height 11
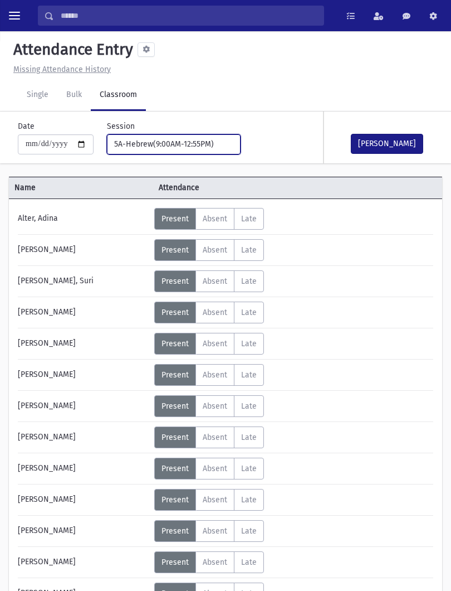
click at [189, 143] on div "5A-Hebrew(9:00AM-12:55PM)" at bounding box center [169, 144] width 110 height 12
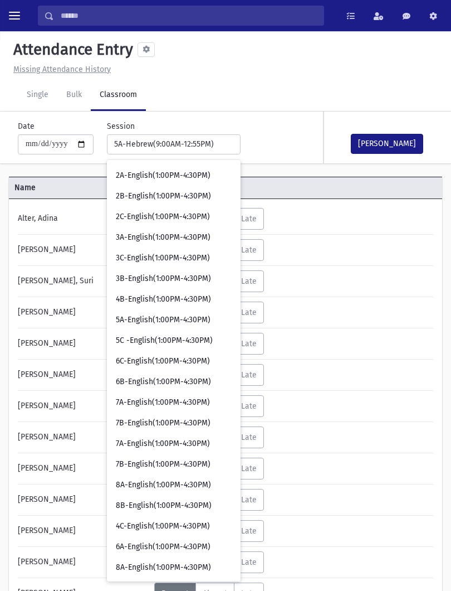
scroll to position [824, 0]
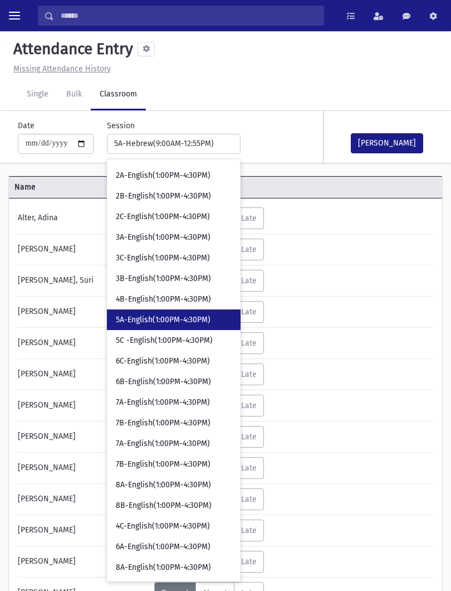
click at [171, 328] on link "5A-English(1:00PM-4:30PM)" at bounding box center [174, 319] width 134 height 21
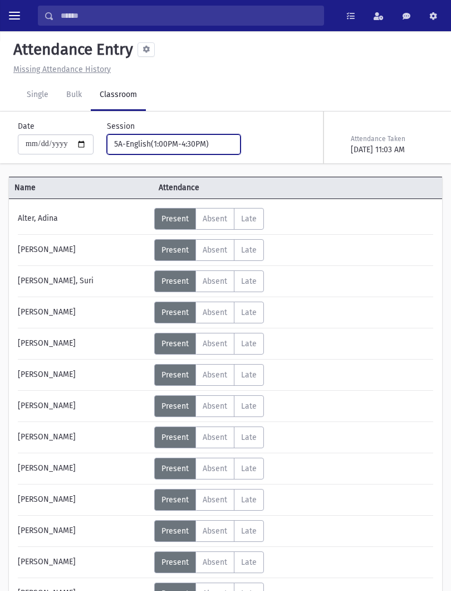
click at [181, 139] on div "5A-English(1:00PM-4:30PM)" at bounding box center [169, 144] width 110 height 12
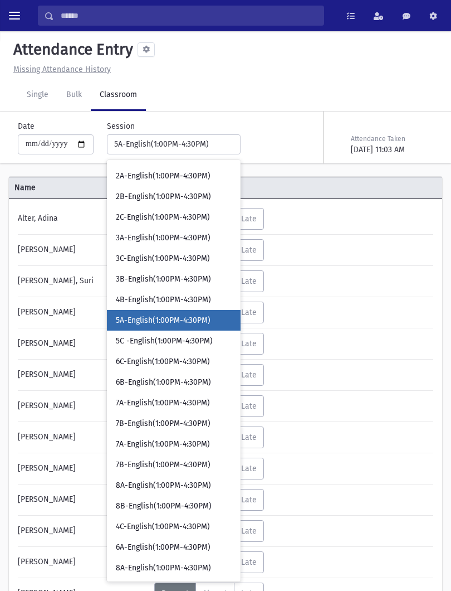
scroll to position [773, 0]
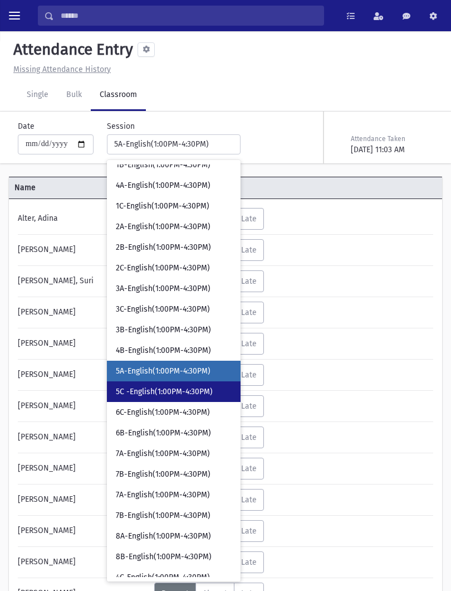
click at [178, 391] on span "5C -English(1:00PM-4:30PM)" at bounding box center [164, 391] width 97 height 11
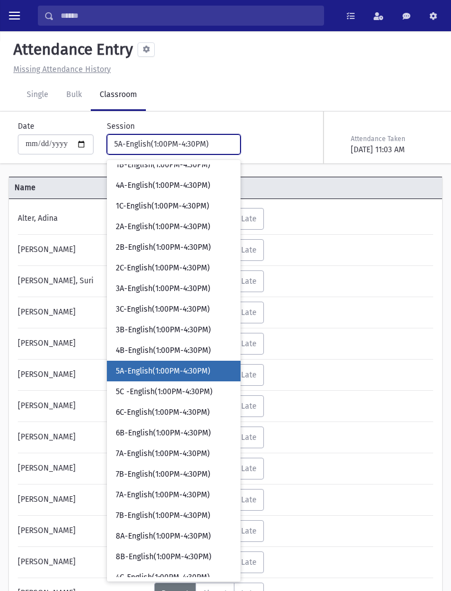
select select "****"
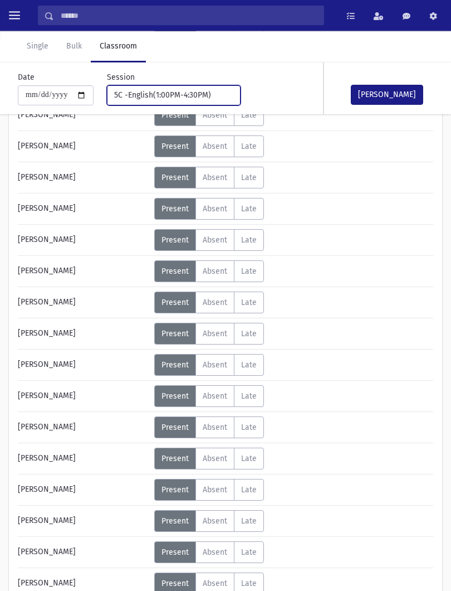
scroll to position [197, 0]
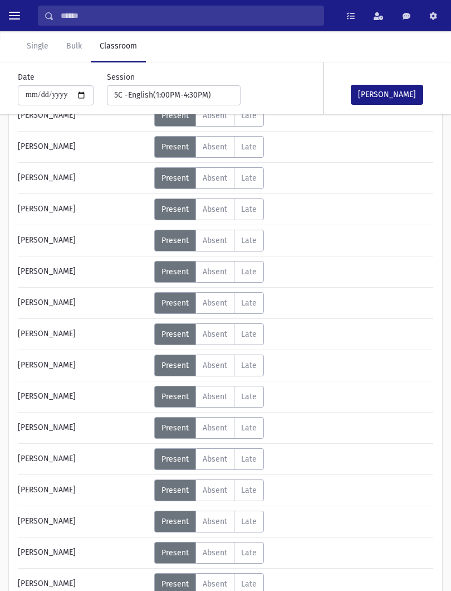
click at [232, 458] on label "Absent A" at bounding box center [215, 459] width 39 height 22
click at [383, 98] on button "Mark Done" at bounding box center [387, 95] width 72 height 20
